Goal: Task Accomplishment & Management: Manage account settings

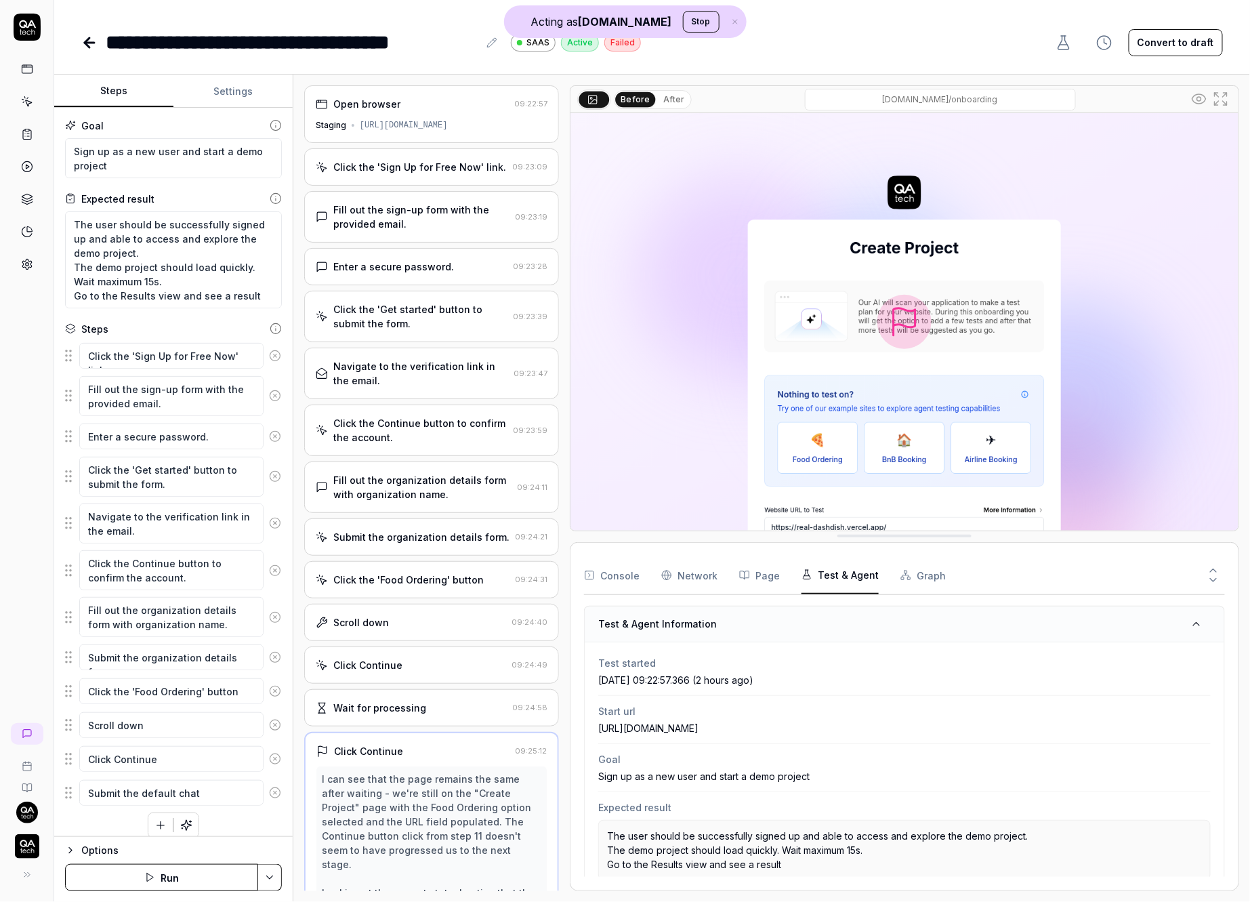
scroll to position [282, 0]
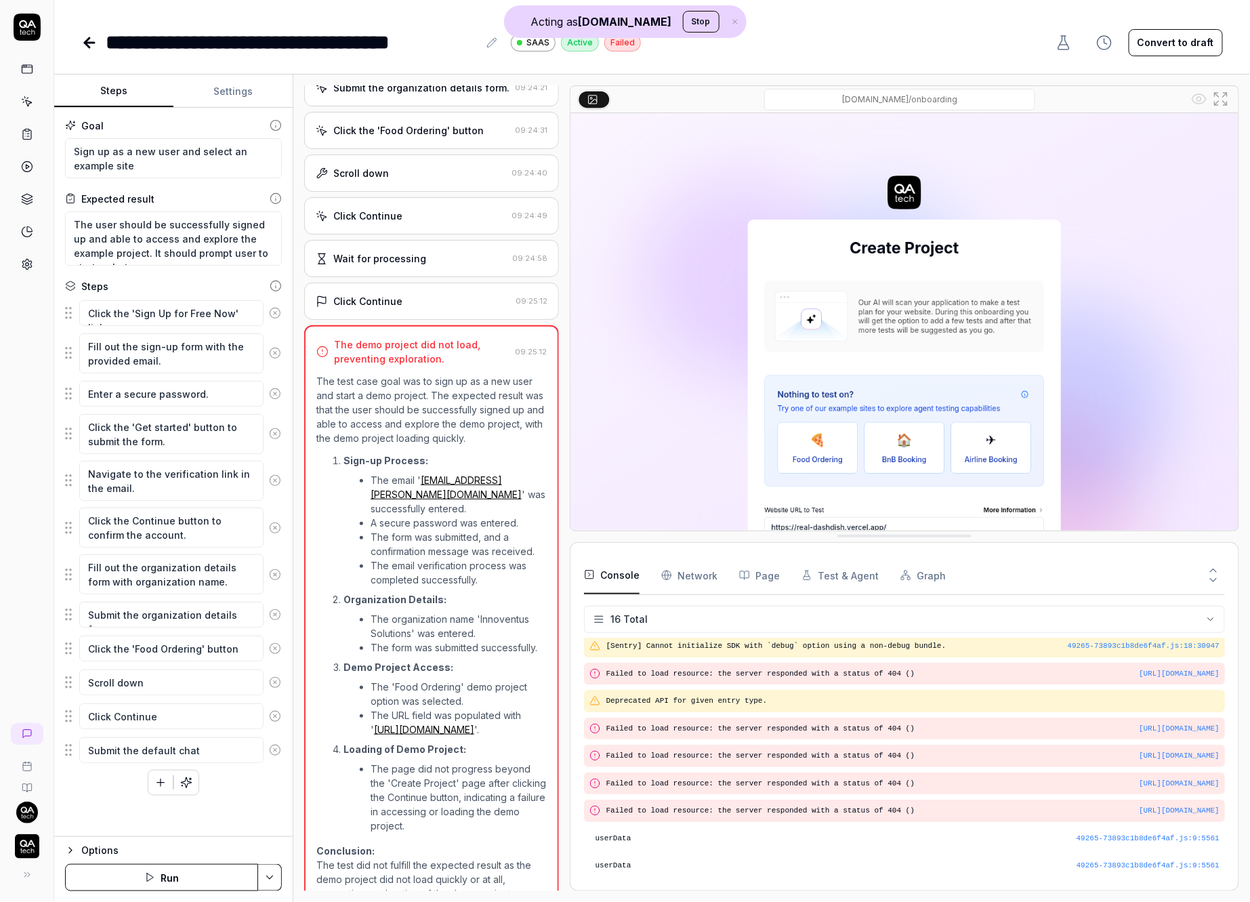
scroll to position [205, 0]
click at [808, 214] on img at bounding box center [905, 321] width 668 height 417
type textarea "*"
